Goal: Information Seeking & Learning: Check status

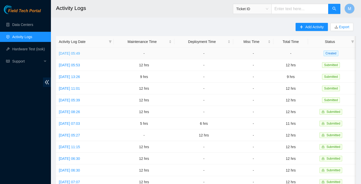
click at [80, 53] on link "Tue, 23 Sep 2025 05:49" at bounding box center [69, 53] width 21 height 4
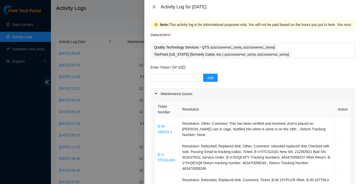
click at [155, 7] on icon "close" at bounding box center [154, 7] width 4 height 4
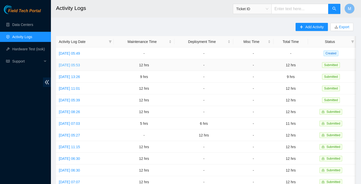
click at [80, 64] on link "Mon, 22 Sep 2025 05:53" at bounding box center [69, 65] width 21 height 4
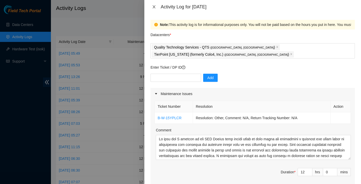
click at [152, 7] on icon "close" at bounding box center [154, 7] width 4 height 4
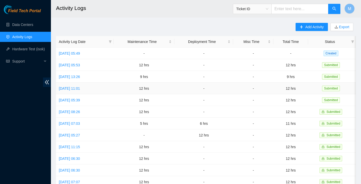
click at [78, 86] on td "Thu, 18 Sep 2025 11:01" at bounding box center [85, 89] width 58 height 12
click at [80, 89] on link "Thu, 18 Sep 2025 11:01" at bounding box center [69, 89] width 21 height 4
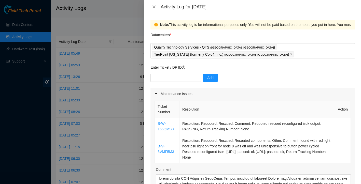
scroll to position [20, 0]
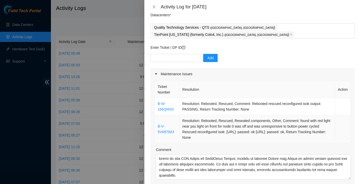
drag, startPoint x: 156, startPoint y: 94, endPoint x: 251, endPoint y: 130, distance: 101.1
click at [251, 130] on tbody "B-W-166QMS0 Resolution: Rebooted, Rescued, Comment: Rebooted rescued reconfigur…" at bounding box center [253, 120] width 196 height 45
copy tbody "B-W-166QMS0 Resolution: Rebooted, Rescued, Comment: Rebooted rescued reconfigur…"
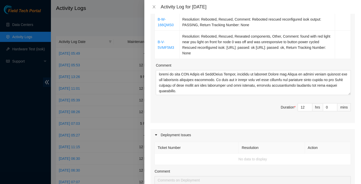
scroll to position [18, 0]
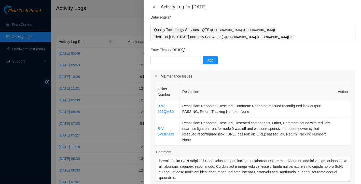
click at [164, 93] on th "Ticket Number" at bounding box center [167, 91] width 25 height 17
drag, startPoint x: 158, startPoint y: 94, endPoint x: 264, endPoint y: 137, distance: 115.0
click at [264, 137] on tbody "B-W-166QMS0 Resolution: Rebooted, Rescued, Comment: Rebooted rescued reconfigur…" at bounding box center [253, 123] width 196 height 45
click at [231, 87] on th "Resolution" at bounding box center [256, 91] width 155 height 17
drag, startPoint x: 155, startPoint y: 94, endPoint x: 252, endPoint y: 137, distance: 105.5
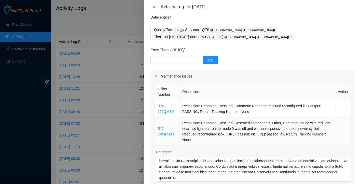
click at [252, 137] on tbody "B-W-166QMS0 Resolution: Rebooted, Rescued, Comment: Rebooted rescued reconfigur…" at bounding box center [253, 123] width 196 height 45
click at [248, 149] on div "Comment" at bounding box center [253, 153] width 195 height 8
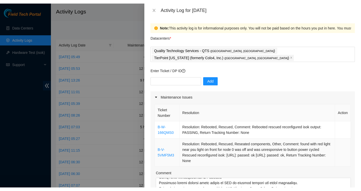
scroll to position [0, 0]
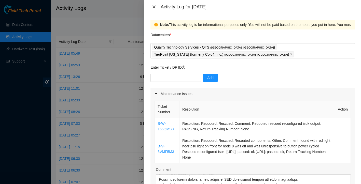
click at [153, 5] on icon "close" at bounding box center [154, 7] width 4 height 4
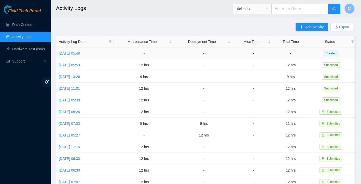
click at [80, 53] on link "Tue, 23 Sep 2025 05:49" at bounding box center [69, 53] width 21 height 4
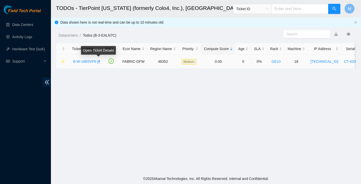
click at [92, 63] on link "B-W-16E0VF9" at bounding box center [84, 62] width 23 height 4
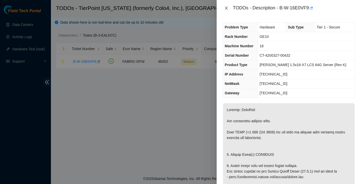
click at [227, 6] on icon "close" at bounding box center [226, 8] width 4 height 4
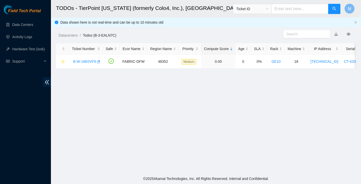
click at [361, 6] on div "TODOs - Description - undefined Problem Type N/A Rack Number N/A Machine Number…" at bounding box center [361, 92] width 0 height 184
